Goal: Share content

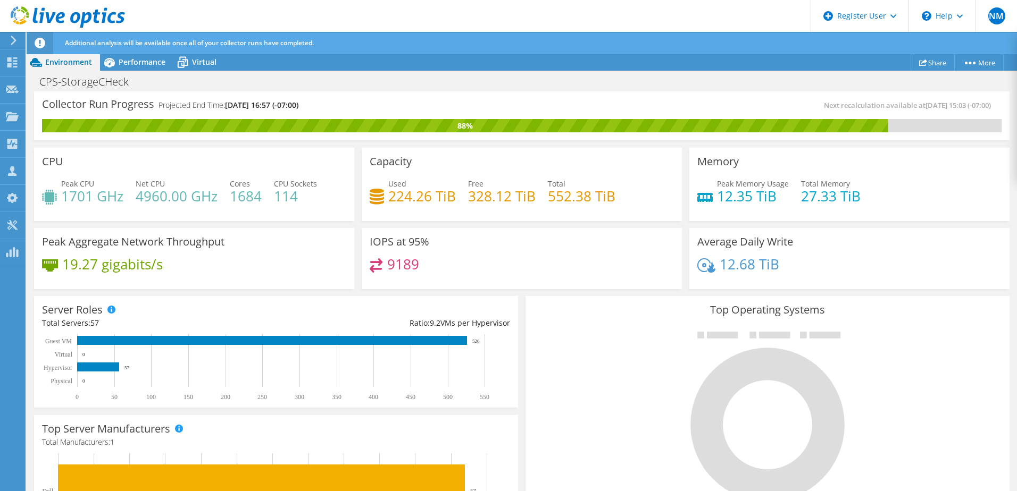
scroll to position [190, 0]
click at [15, 35] on div at bounding box center [62, 18] width 125 height 36
click at [15, 39] on icon at bounding box center [14, 41] width 8 height 10
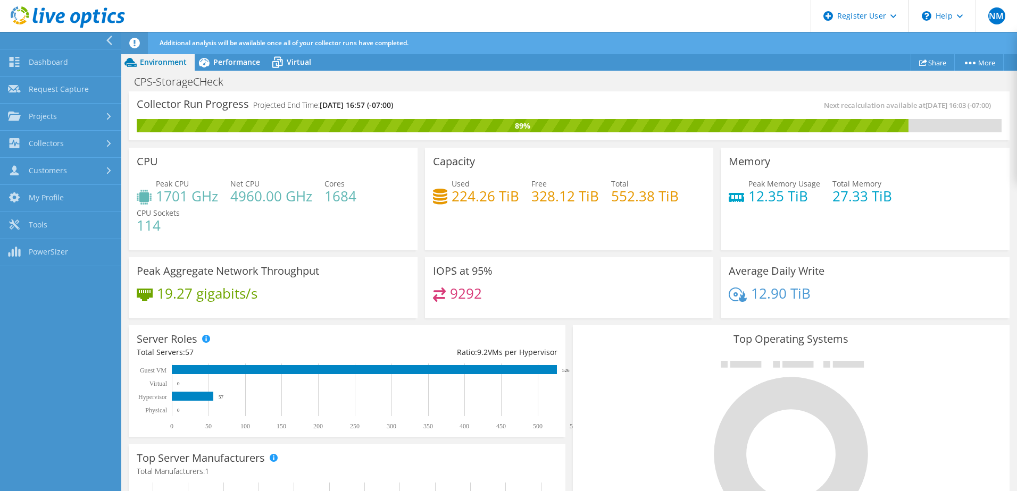
click at [110, 39] on icon at bounding box center [109, 41] width 8 height 10
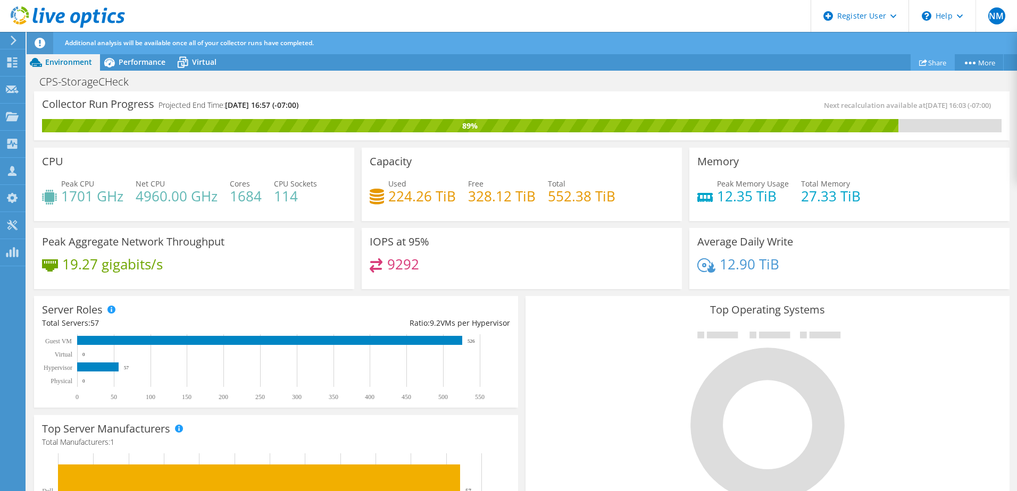
click at [931, 64] on link "Share" at bounding box center [932, 62] width 44 height 16
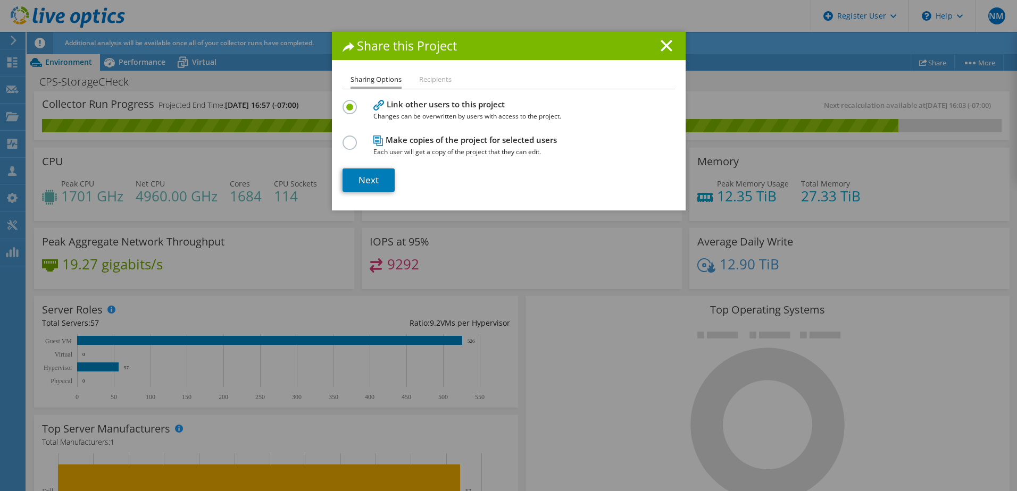
click at [408, 82] on ul "Sharing Options Recipients" at bounding box center [508, 80] width 332 height 15
click at [438, 81] on li "Recipients" at bounding box center [435, 79] width 32 height 13
click at [440, 77] on li "Recipients" at bounding box center [435, 79] width 32 height 13
click at [365, 182] on link "Next" at bounding box center [368, 180] width 52 height 23
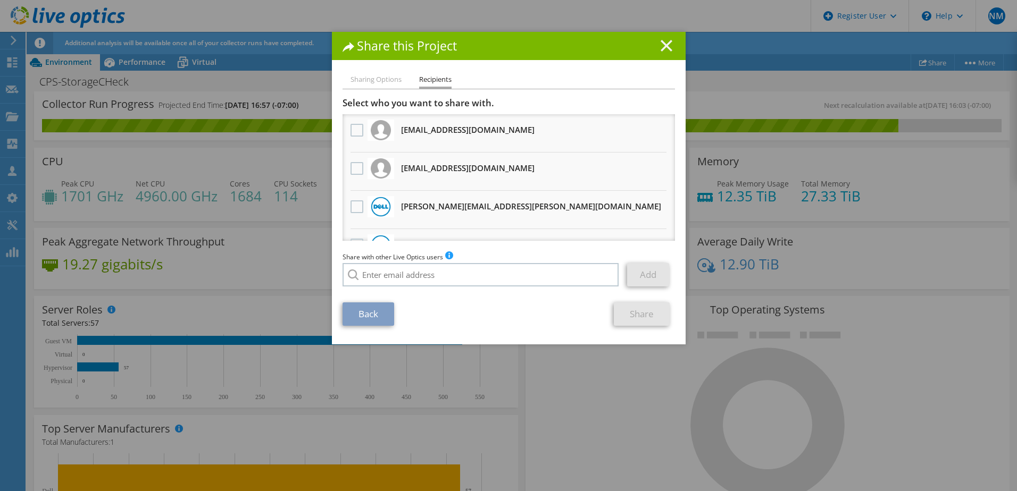
click at [661, 50] on line at bounding box center [666, 45] width 11 height 11
